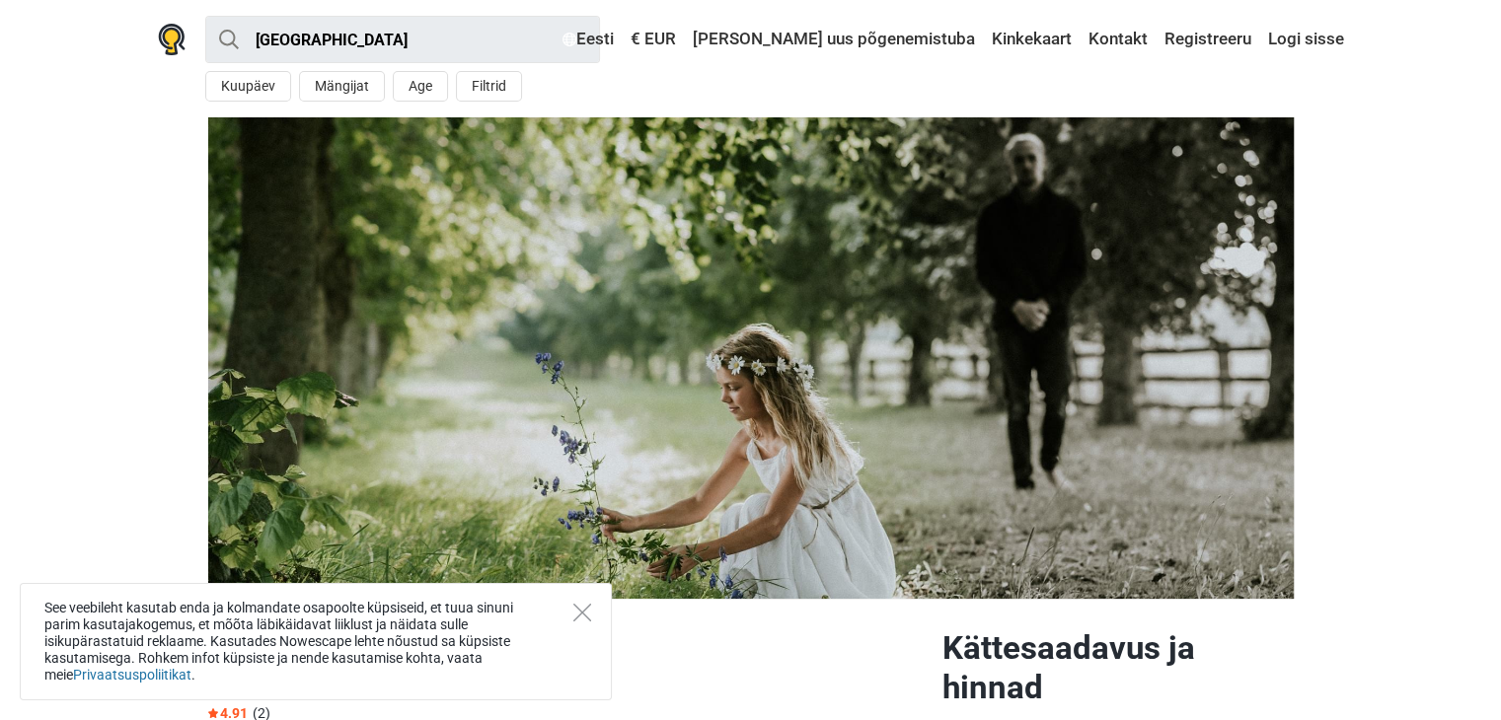
click at [569, 609] on div "See veebileht kasutab enda ja kolmandate osapoolte küpsiseid, et tuua sinuni pa…" at bounding box center [316, 641] width 592 height 117
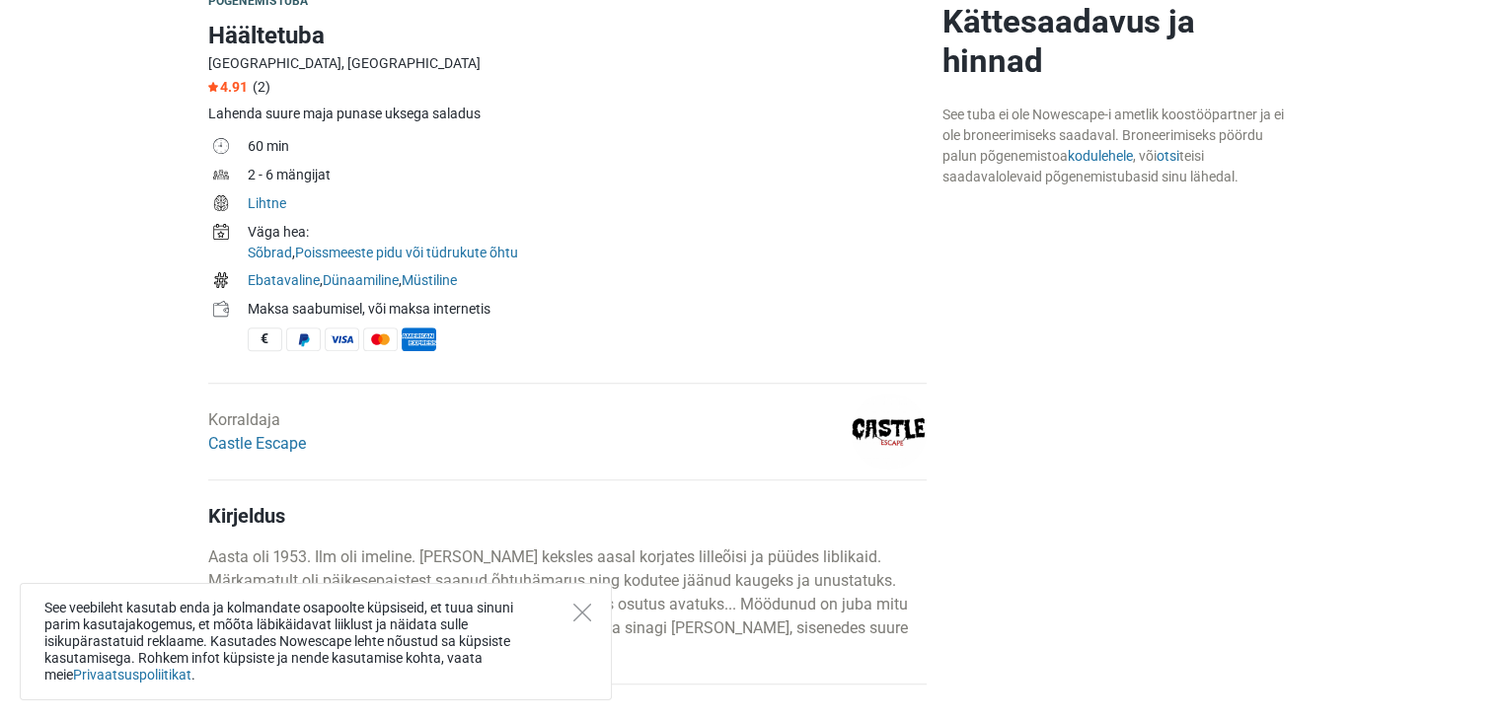
scroll to position [592, 0]
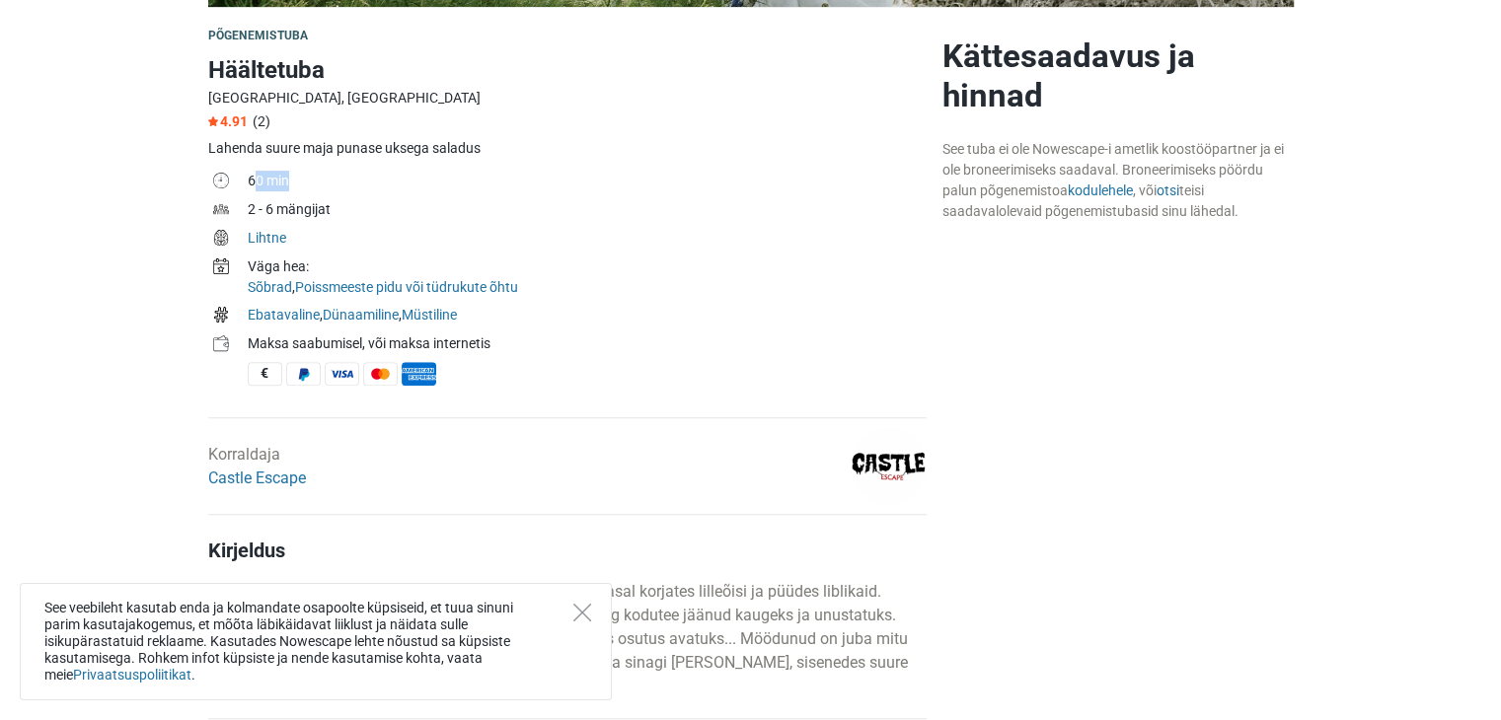
drag, startPoint x: 291, startPoint y: 181, endPoint x: 257, endPoint y: 179, distance: 34.6
click at [257, 179] on td "60 min" at bounding box center [587, 183] width 679 height 29
drag, startPoint x: 248, startPoint y: 179, endPoint x: 306, endPoint y: 177, distance: 58.3
click at [306, 177] on td "60 min" at bounding box center [587, 183] width 679 height 29
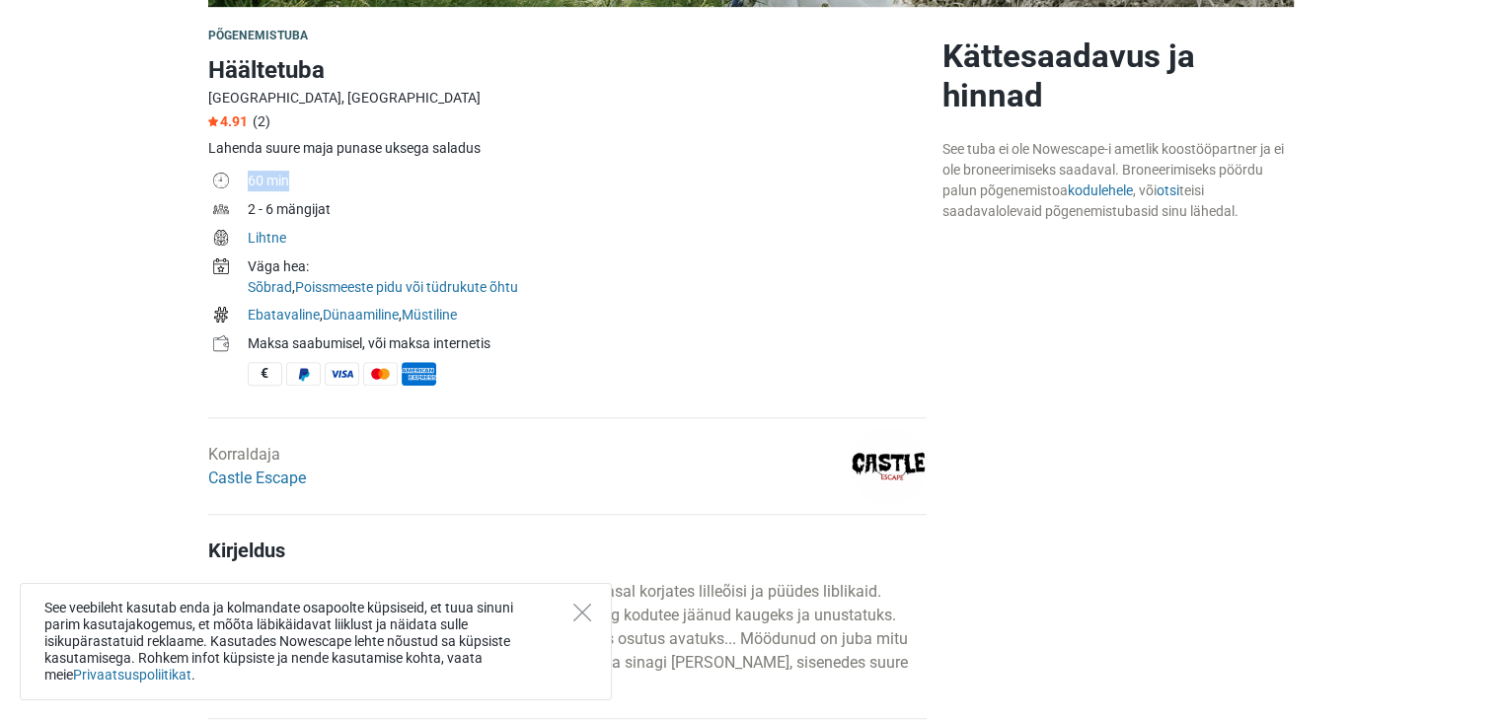
click at [306, 177] on td "60 min" at bounding box center [587, 183] width 679 height 29
drag, startPoint x: 332, startPoint y: 209, endPoint x: 243, endPoint y: 213, distance: 88.9
click at [243, 213] on tr "2 - 6 mängijat" at bounding box center [567, 211] width 718 height 29
click at [243, 213] on td at bounding box center [227, 211] width 39 height 29
drag, startPoint x: 264, startPoint y: 234, endPoint x: 436, endPoint y: 226, distance: 171.9
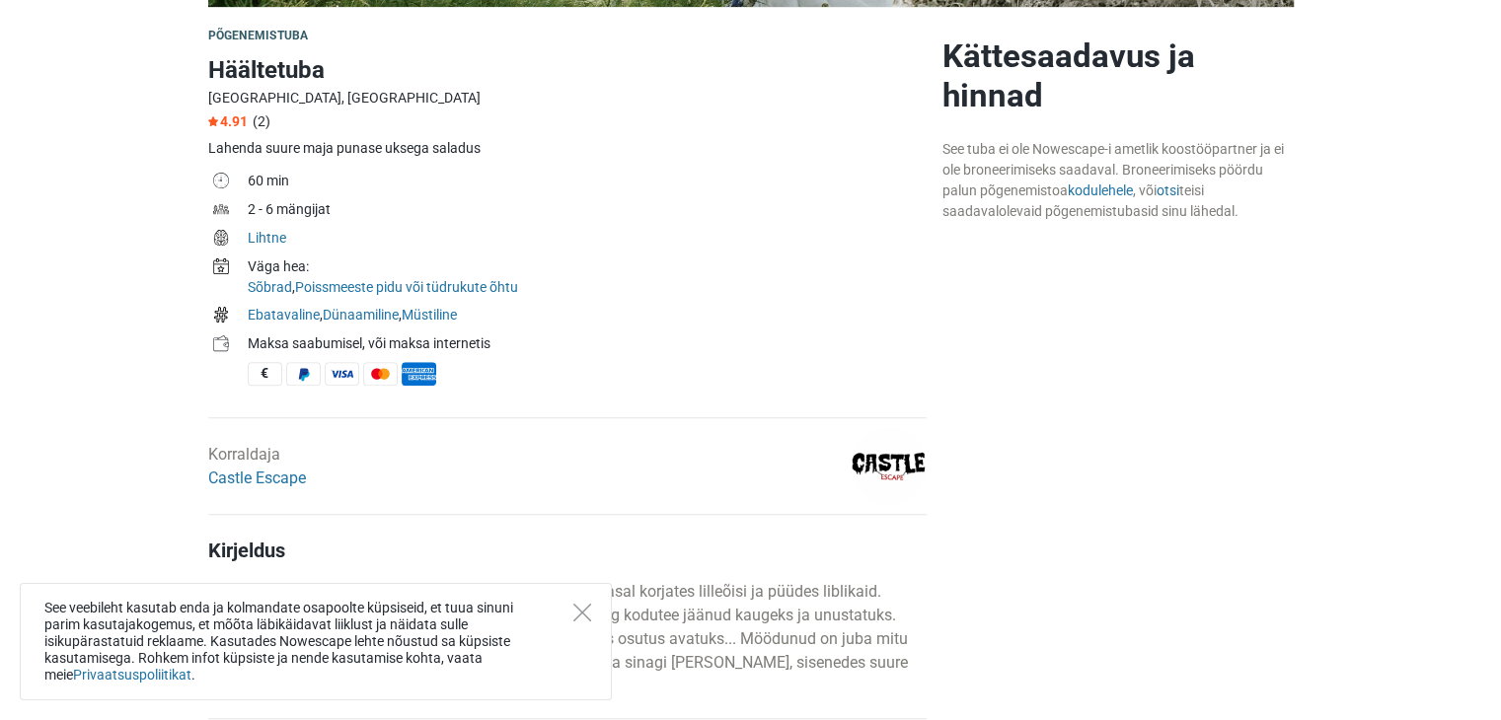
click at [436, 226] on tr "Lihtne" at bounding box center [567, 240] width 718 height 29
click at [436, 226] on td "Lihtne" at bounding box center [587, 240] width 679 height 29
drag, startPoint x: 249, startPoint y: 254, endPoint x: 566, endPoint y: 286, distance: 319.5
click at [566, 286] on tr "Väga hea: Sõbrad , Poissmeeste pidu või tüdrukute õhtu" at bounding box center [567, 279] width 718 height 48
click at [566, 286] on td "Väga hea: Sõbrad , Poissmeeste pidu või tüdrukute õhtu" at bounding box center [587, 279] width 679 height 48
